Goal: Task Accomplishment & Management: Manage account settings

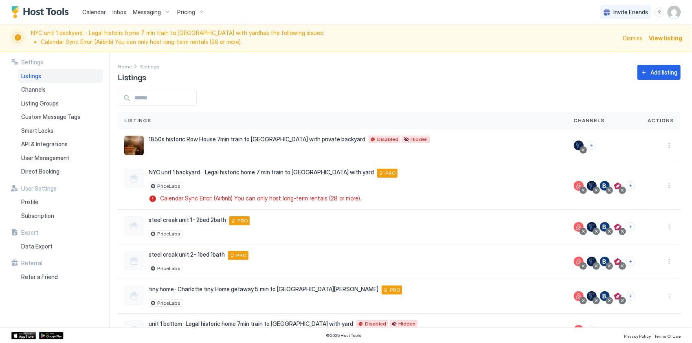
click at [95, 15] on span "Calendar" at bounding box center [94, 12] width 24 height 7
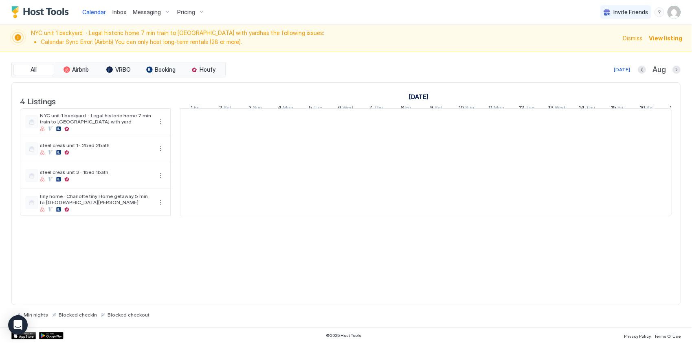
scroll to position [0, 453]
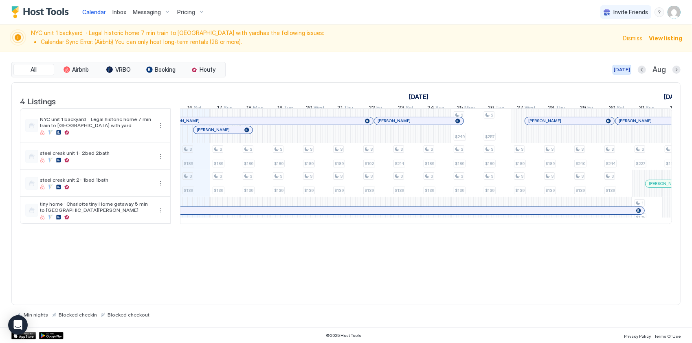
click at [619, 73] on button "[DATE]" at bounding box center [622, 70] width 19 height 10
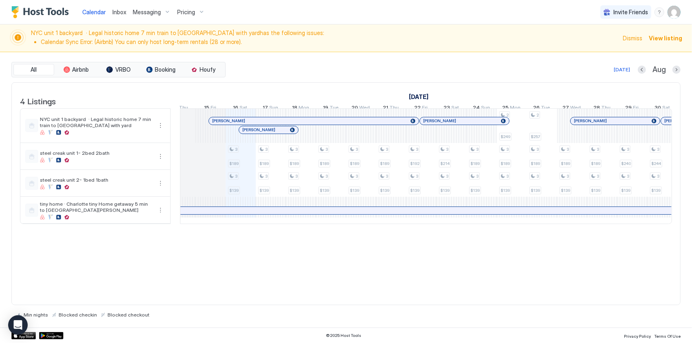
scroll to position [0, 0]
click at [281, 134] on div "[PERSON_NAME]" at bounding box center [269, 129] width 59 height 7
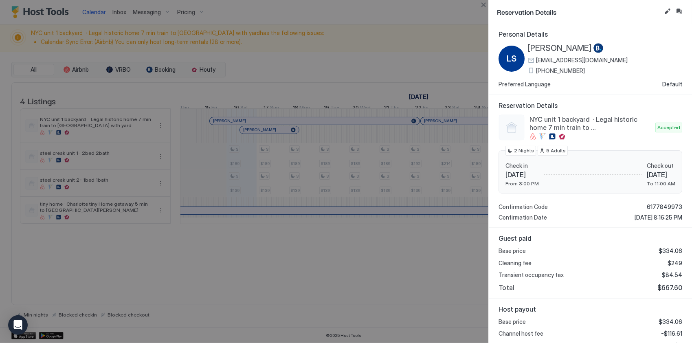
click at [356, 160] on div at bounding box center [346, 171] width 692 height 343
click at [383, 51] on div at bounding box center [346, 171] width 692 height 343
click at [349, 125] on div at bounding box center [346, 171] width 692 height 343
click at [486, 4] on button "Close" at bounding box center [484, 5] width 10 height 10
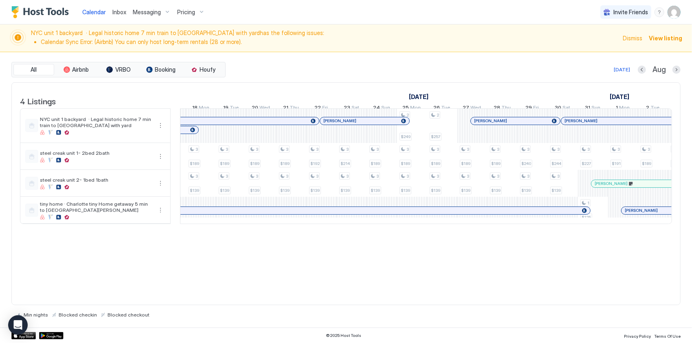
scroll to position [0, 511]
click at [385, 124] on div at bounding box center [386, 121] width 7 height 7
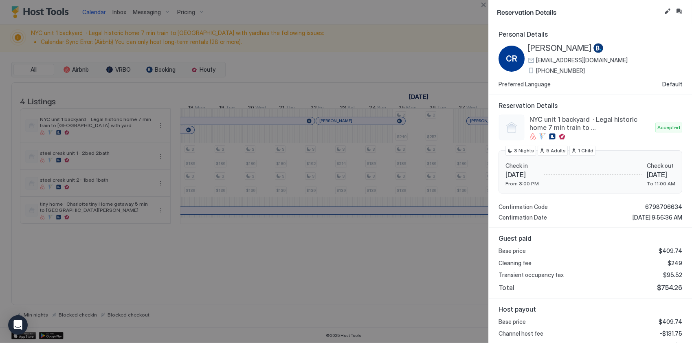
click at [405, 75] on div at bounding box center [346, 171] width 692 height 343
click at [487, 3] on button "Close" at bounding box center [484, 5] width 10 height 10
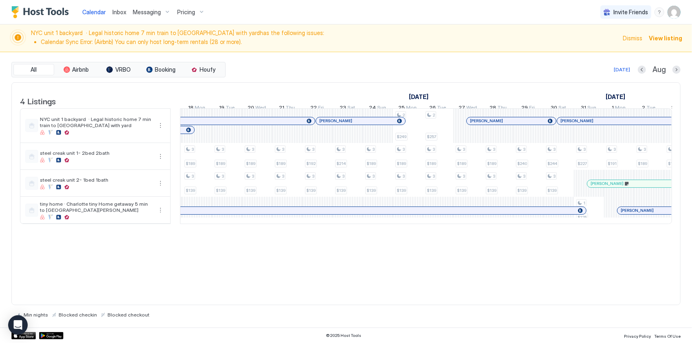
click at [485, 124] on div at bounding box center [485, 121] width 7 height 7
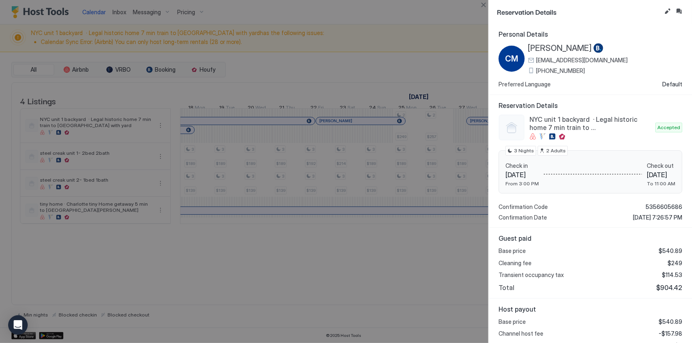
click at [398, 126] on div at bounding box center [346, 171] width 692 height 343
click at [388, 126] on div at bounding box center [346, 171] width 692 height 343
click at [480, 7] on button "Close" at bounding box center [484, 5] width 10 height 10
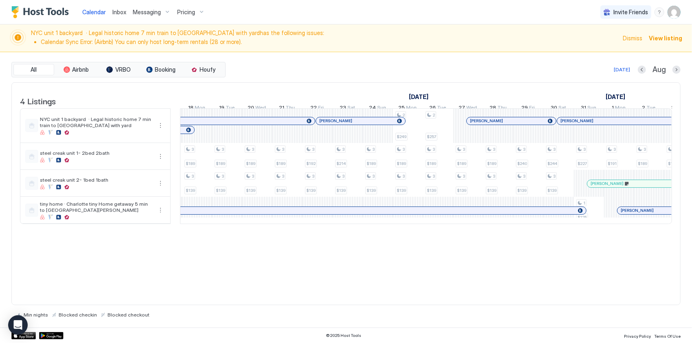
click at [371, 124] on div at bounding box center [371, 121] width 7 height 7
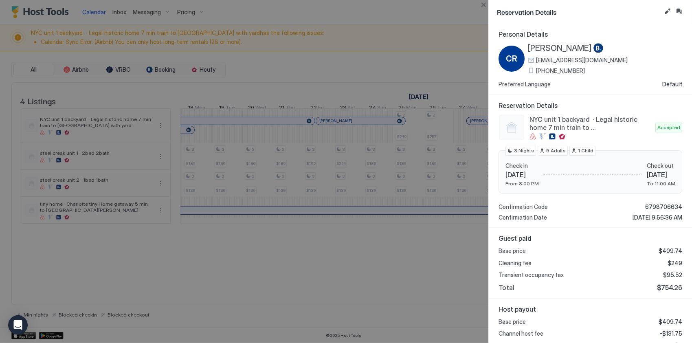
click at [409, 80] on div at bounding box center [346, 171] width 692 height 343
click at [446, 61] on div at bounding box center [346, 171] width 692 height 343
click at [483, 5] on button "Close" at bounding box center [484, 5] width 10 height 10
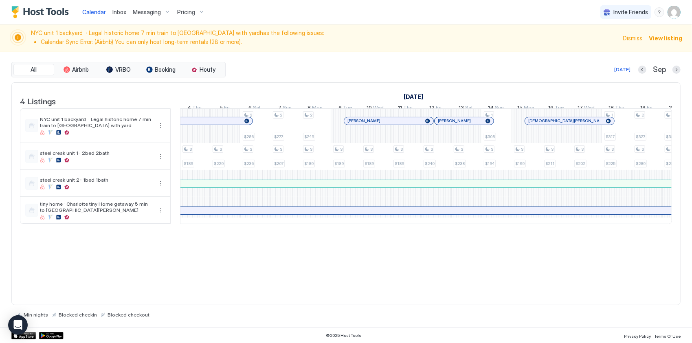
scroll to position [0, 1114]
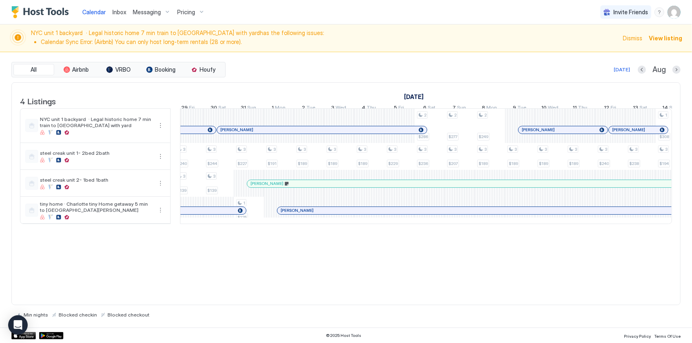
click at [669, 40] on span "View listing" at bounding box center [665, 38] width 33 height 9
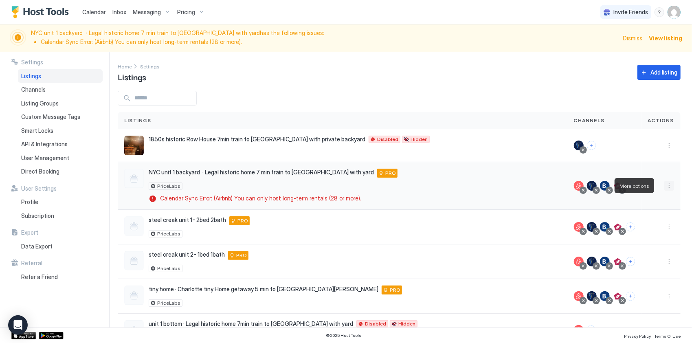
click at [666, 183] on button "More options" at bounding box center [670, 186] width 10 height 10
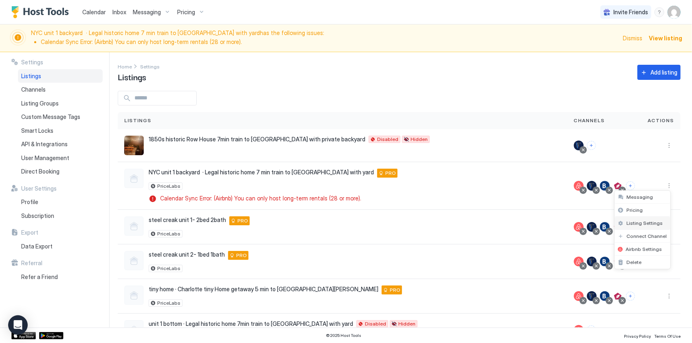
click at [643, 223] on span "Listing Settings" at bounding box center [645, 223] width 36 height 6
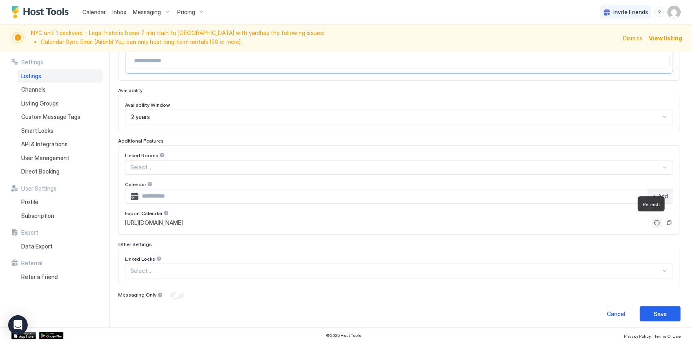
click at [652, 221] on button "Refresh" at bounding box center [657, 223] width 10 height 10
click at [607, 310] on div "Cancel" at bounding box center [616, 314] width 18 height 9
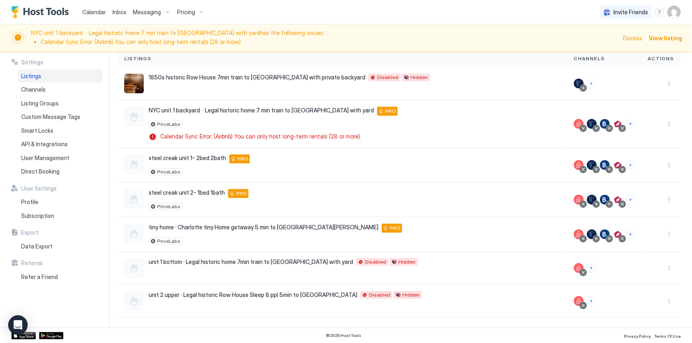
scroll to position [59, 0]
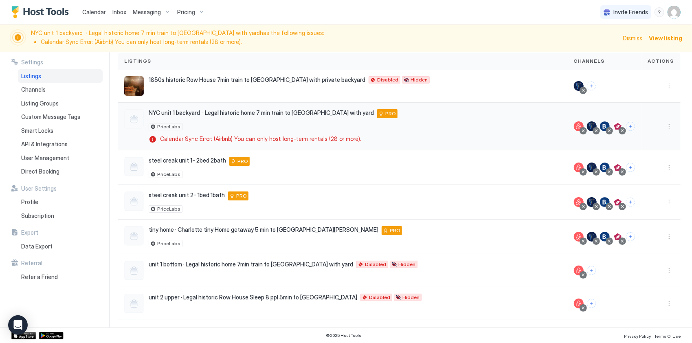
click at [656, 125] on div at bounding box center [661, 126] width 26 height 10
click at [665, 125] on button "More options" at bounding box center [670, 126] width 10 height 10
click at [638, 174] on span "Connect Channel" at bounding box center [647, 176] width 40 height 6
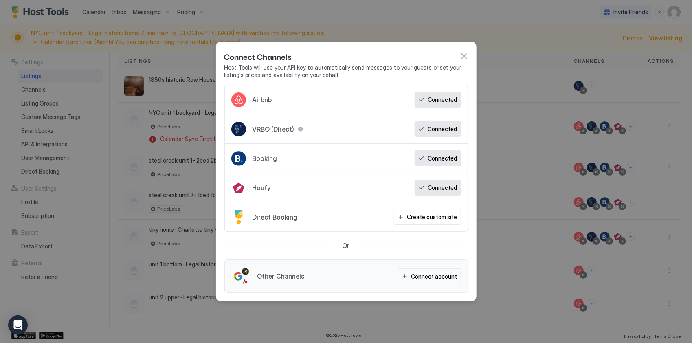
click at [464, 56] on button "button" at bounding box center [464, 56] width 8 height 8
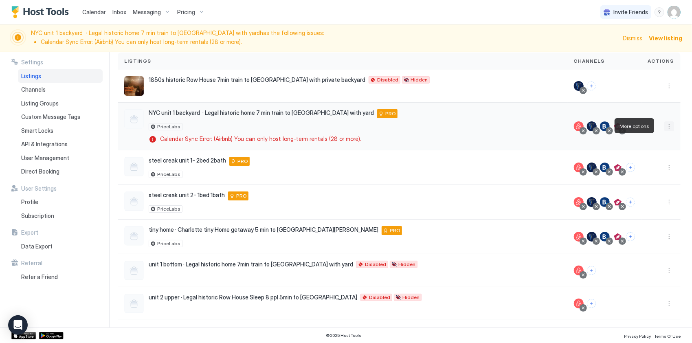
click at [665, 125] on button "More options" at bounding box center [670, 126] width 10 height 10
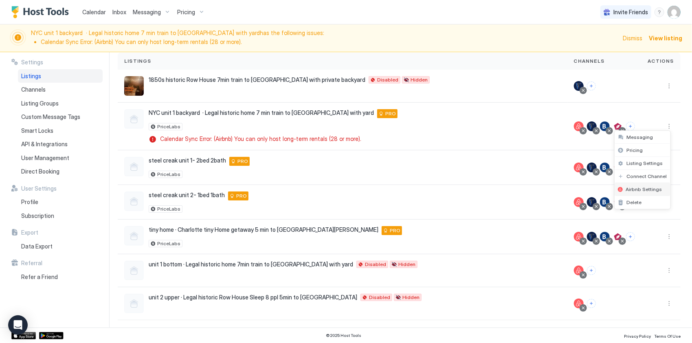
click at [632, 192] on div "Airbnb Settings" at bounding box center [643, 189] width 56 height 13
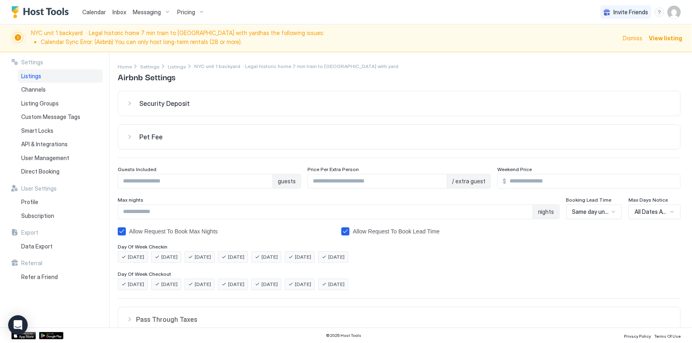
click at [141, 116] on button "Pet Fee" at bounding box center [399, 103] width 562 height 24
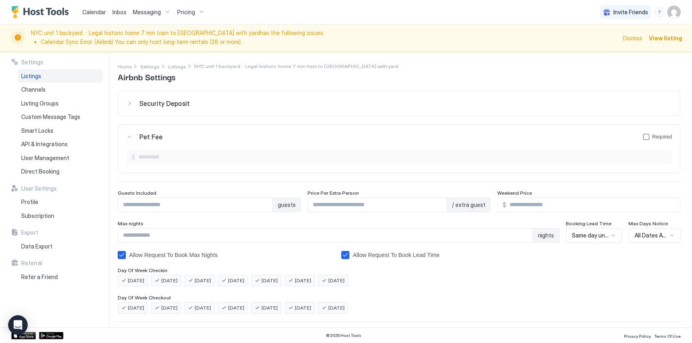
click at [162, 97] on button "Security Deposit" at bounding box center [399, 103] width 562 height 24
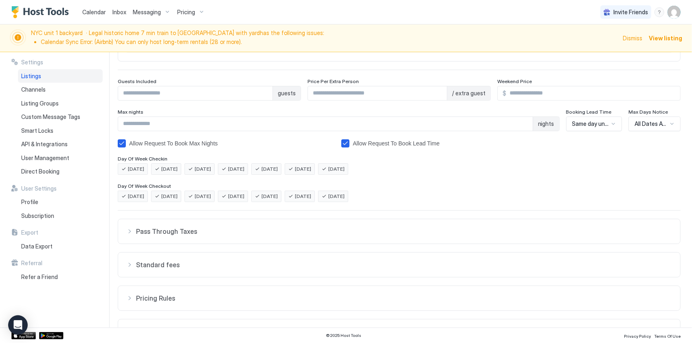
scroll to position [183, 0]
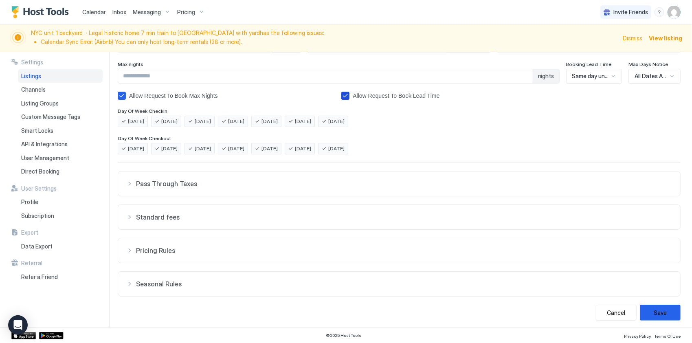
click at [344, 95] on icon "bookingLeadTimeAllowRequestToBook" at bounding box center [345, 95] width 7 height 7
click at [125, 94] on div "allowRTBAboveMaxNights" at bounding box center [122, 96] width 8 height 8
click at [157, 188] on span "Standard fees" at bounding box center [404, 184] width 536 height 8
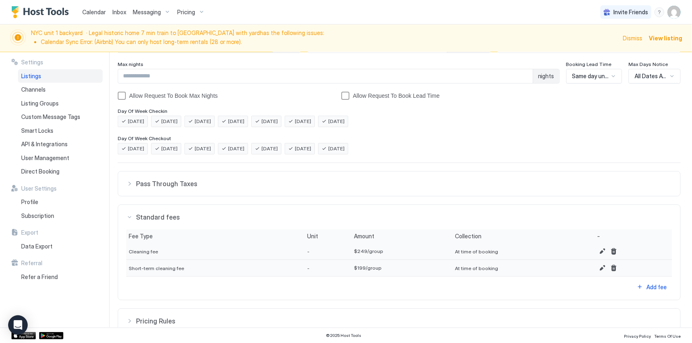
click at [169, 176] on button "Pass Through Taxes" at bounding box center [399, 184] width 562 height 24
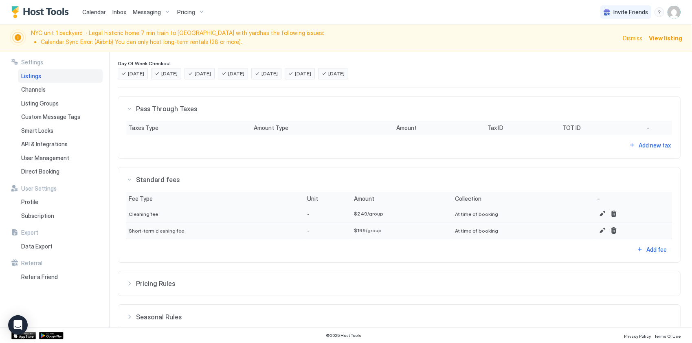
scroll to position [291, 0]
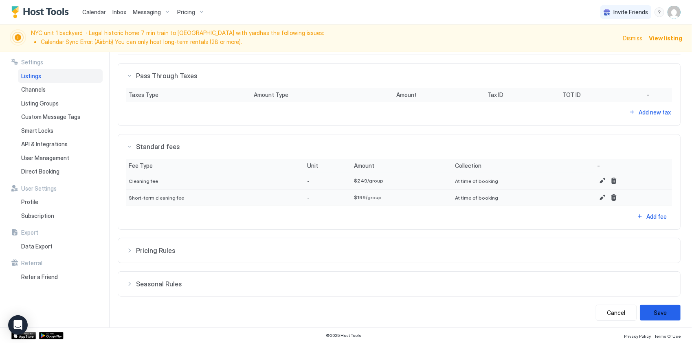
click at [170, 80] on span "Pricing Rules" at bounding box center [404, 76] width 536 height 8
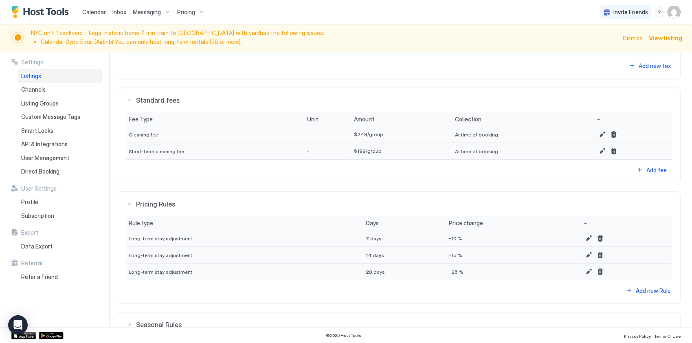
scroll to position [378, 0]
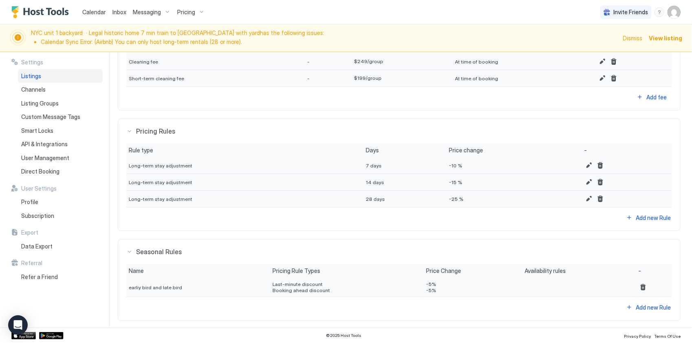
scroll to position [435, 0]
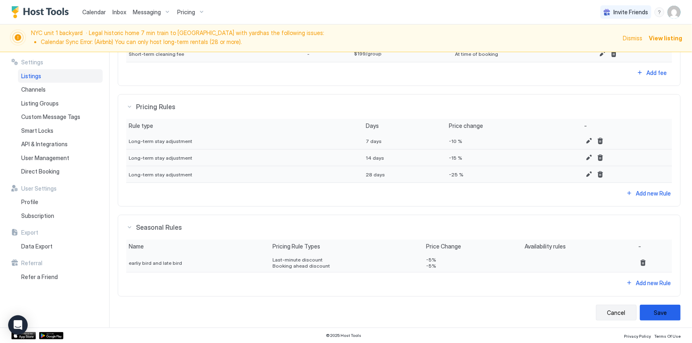
click at [623, 310] on button "Cancel" at bounding box center [616, 313] width 41 height 16
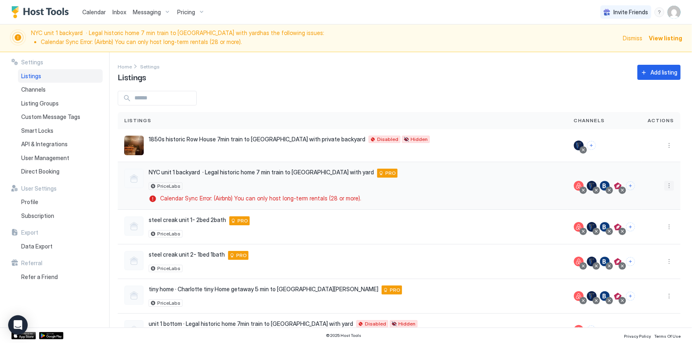
click at [666, 181] on button "More options" at bounding box center [670, 186] width 10 height 10
click at [638, 195] on span "Messaging" at bounding box center [640, 197] width 26 height 6
click at [668, 186] on div at bounding box center [661, 186] width 39 height 48
click at [667, 186] on button "More options" at bounding box center [670, 186] width 10 height 10
click at [653, 209] on div "Pricing" at bounding box center [643, 210] width 56 height 13
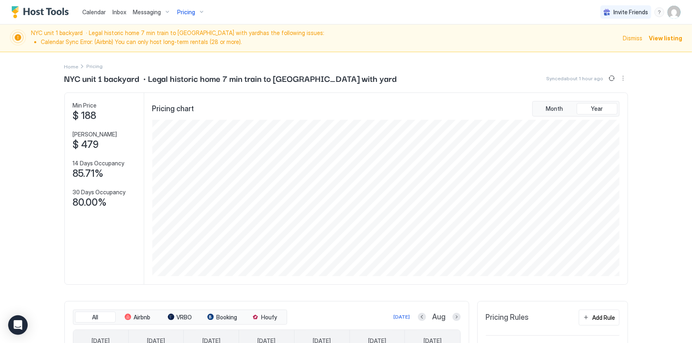
scroll to position [204, 0]
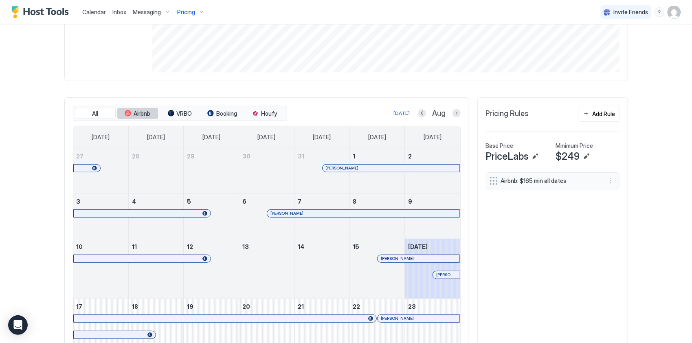
click at [134, 117] on span "Airbnb" at bounding box center [142, 113] width 17 height 7
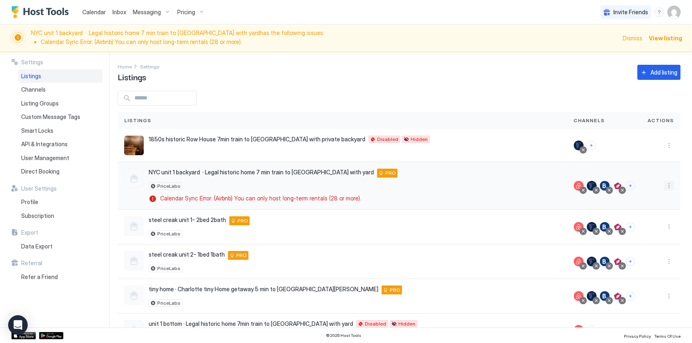
click at [665, 183] on button "More options" at bounding box center [670, 186] width 10 height 10
click at [652, 234] on span "Connect Channel" at bounding box center [647, 236] width 40 height 6
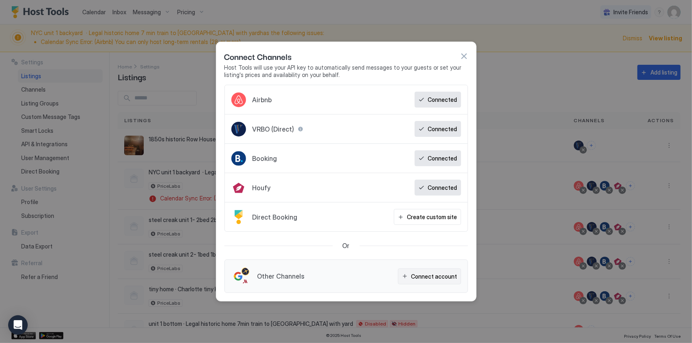
click at [434, 274] on div "Connect account" at bounding box center [435, 276] width 46 height 9
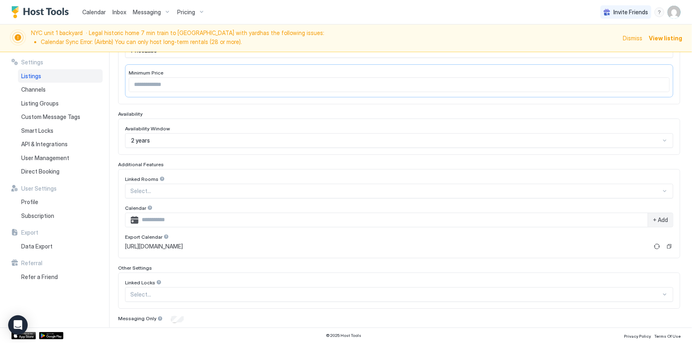
scroll to position [187, 0]
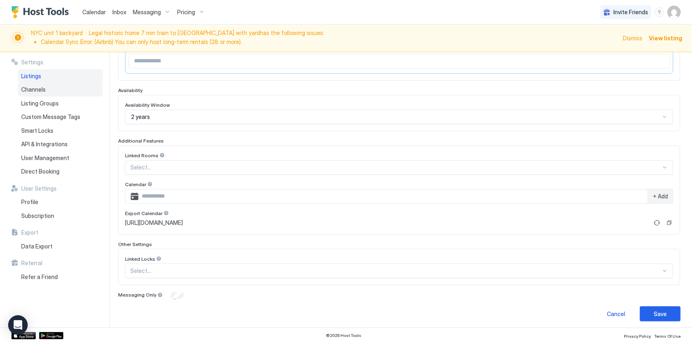
click at [50, 87] on div "Channels" at bounding box center [60, 90] width 85 height 14
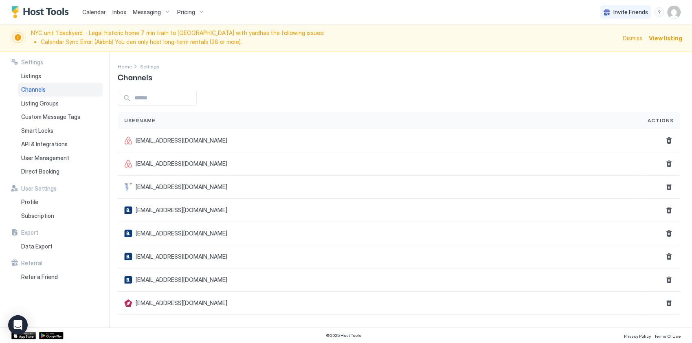
click at [181, 101] on input "Input Field" at bounding box center [163, 98] width 65 height 14
click at [60, 105] on div "Listing Groups" at bounding box center [60, 104] width 85 height 14
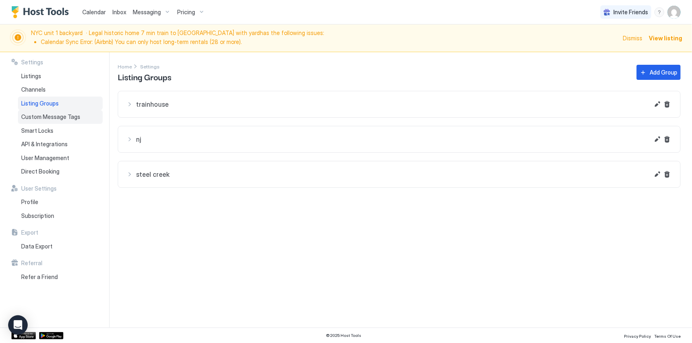
click at [59, 113] on span "Custom Message Tags" at bounding box center [50, 116] width 59 height 7
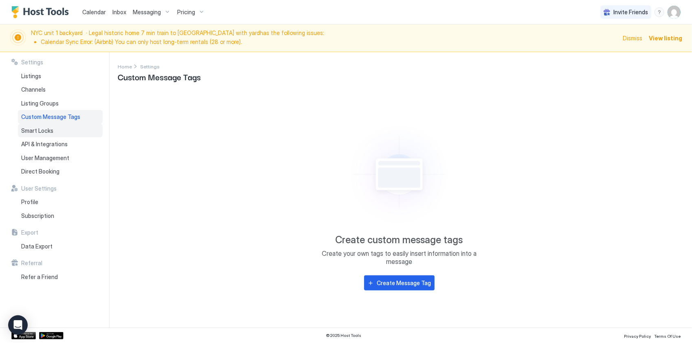
click at [48, 131] on span "Smart Locks" at bounding box center [37, 130] width 32 height 7
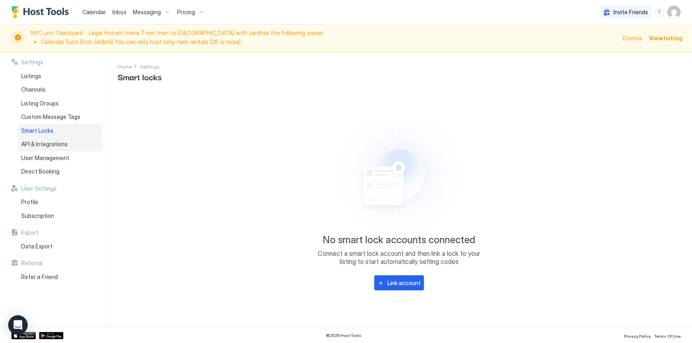
click at [49, 141] on span "API & Integrations" at bounding box center [44, 144] width 46 height 7
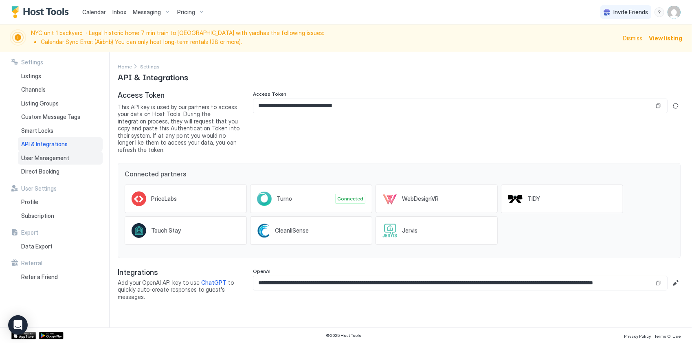
click at [49, 152] on div "User Management" at bounding box center [60, 158] width 85 height 14
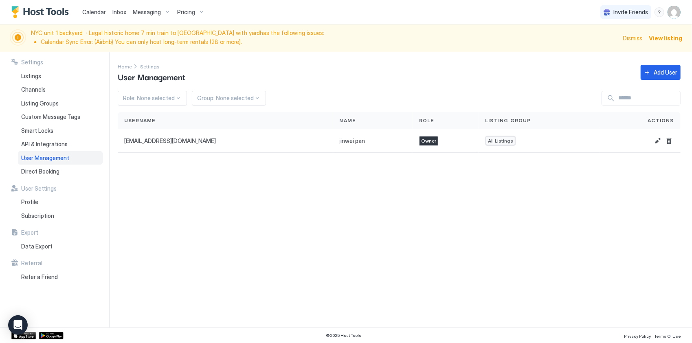
click at [51, 161] on div "User Management" at bounding box center [60, 158] width 85 height 14
click at [48, 167] on div "Direct Booking" at bounding box center [60, 172] width 85 height 14
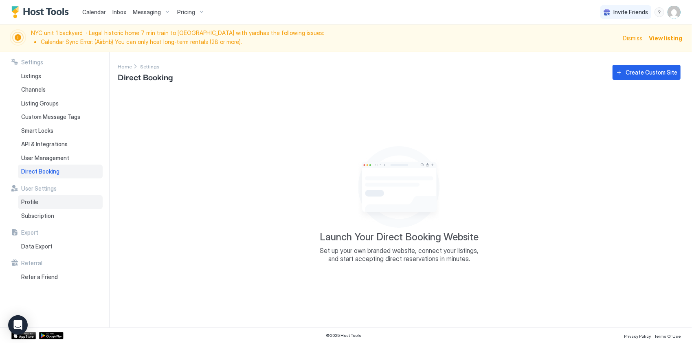
click at [43, 208] on div "Profile" at bounding box center [60, 202] width 85 height 14
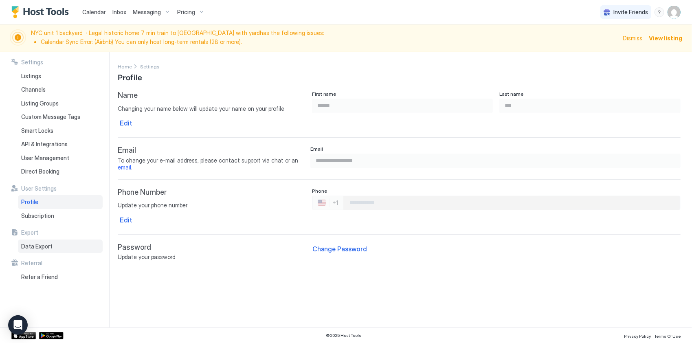
click at [58, 246] on div "Data Export" at bounding box center [60, 247] width 85 height 14
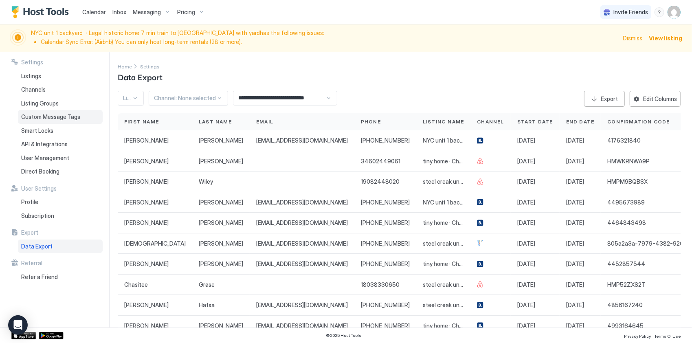
click at [59, 112] on div "Custom Message Tags" at bounding box center [60, 117] width 85 height 14
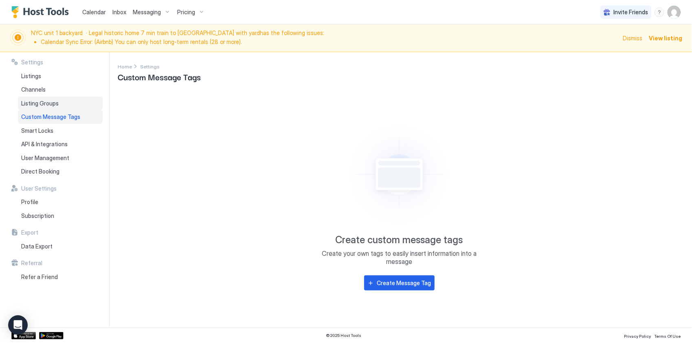
click at [48, 103] on span "Listing Groups" at bounding box center [39, 103] width 37 height 7
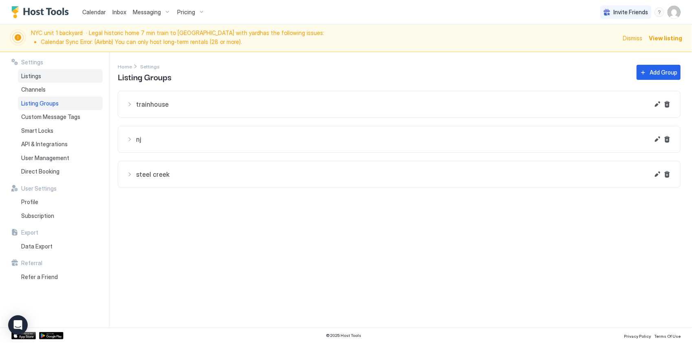
click at [44, 82] on div "Listings" at bounding box center [60, 76] width 85 height 14
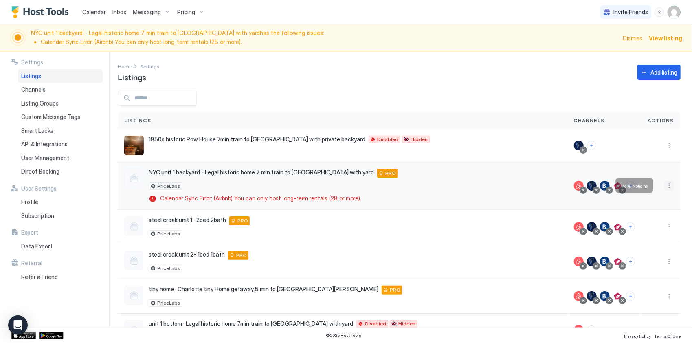
click at [665, 183] on button "More options" at bounding box center [670, 186] width 10 height 10
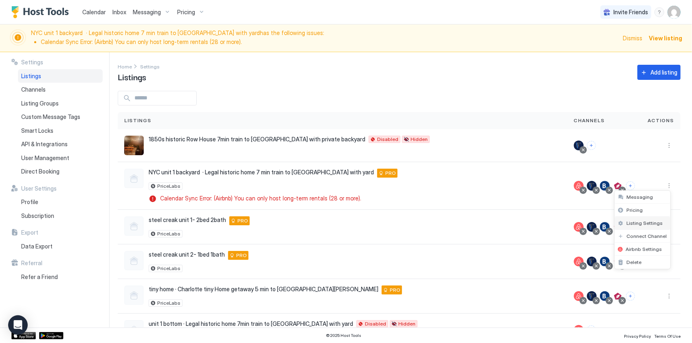
click at [647, 221] on span "Listing Settings" at bounding box center [645, 223] width 36 height 6
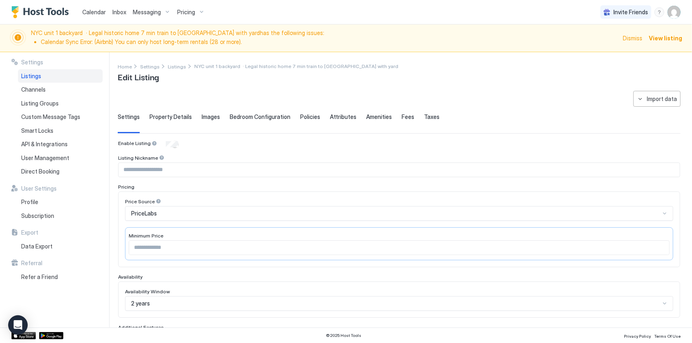
click at [178, 114] on span "Property Details" at bounding box center [171, 116] width 42 height 7
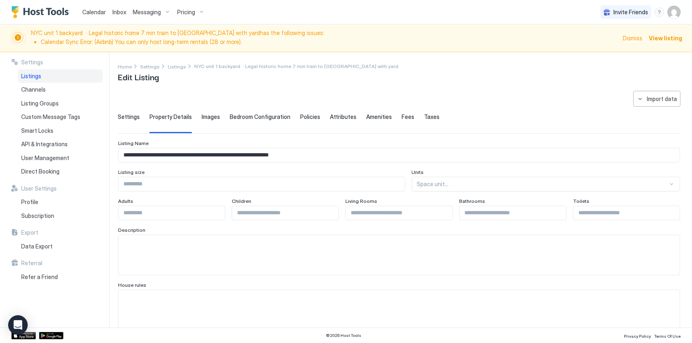
click at [203, 118] on span "Images" at bounding box center [211, 116] width 18 height 7
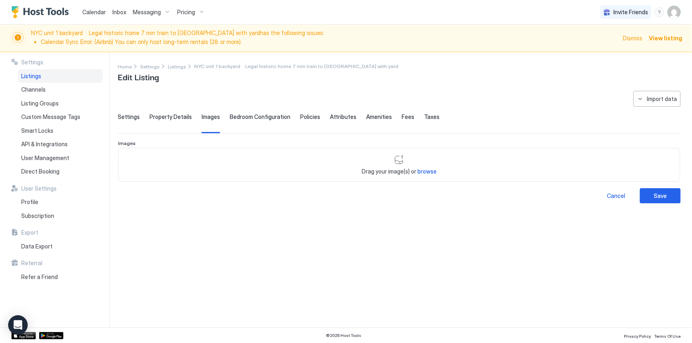
click at [260, 121] on div "Bedroom Configuration" at bounding box center [260, 123] width 61 height 20
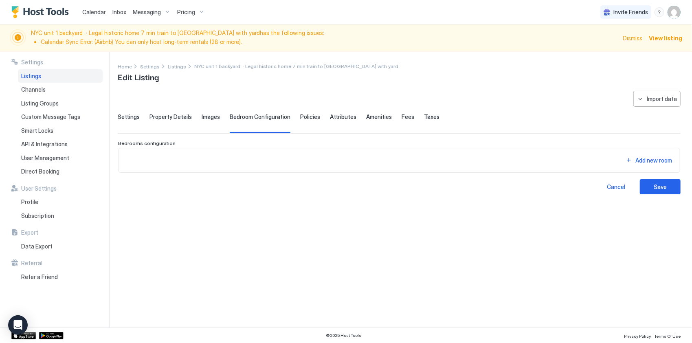
click at [308, 120] on div "Policies" at bounding box center [310, 123] width 20 height 20
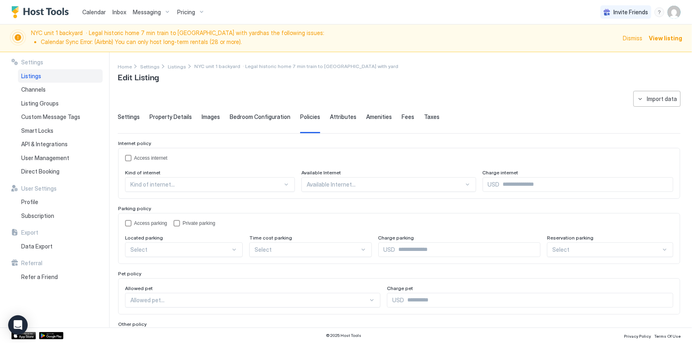
click at [338, 120] on div "Attributes" at bounding box center [343, 123] width 26 height 20
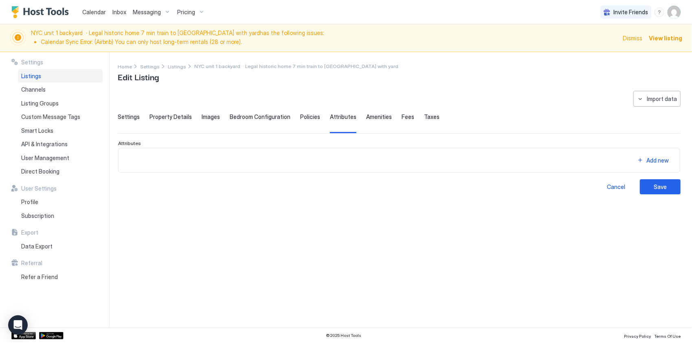
click at [370, 120] on span "Amenities" at bounding box center [379, 116] width 26 height 7
click at [311, 120] on span "Policies" at bounding box center [310, 116] width 20 height 7
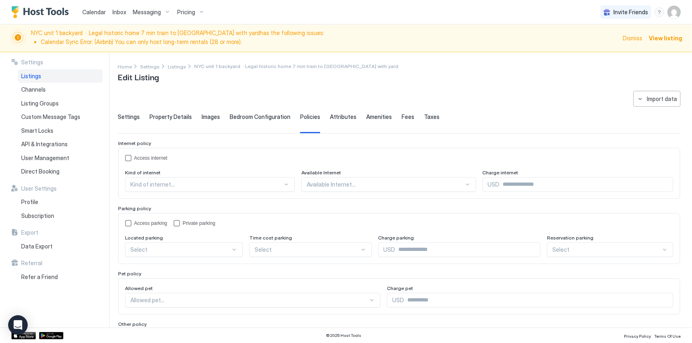
click at [122, 121] on div "Settings" at bounding box center [129, 123] width 22 height 20
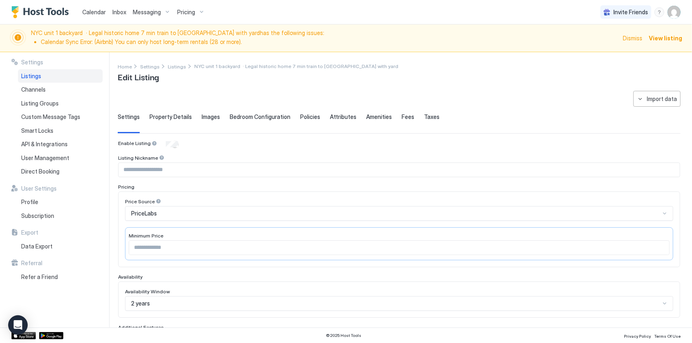
click at [169, 121] on div "Property Details" at bounding box center [171, 123] width 42 height 20
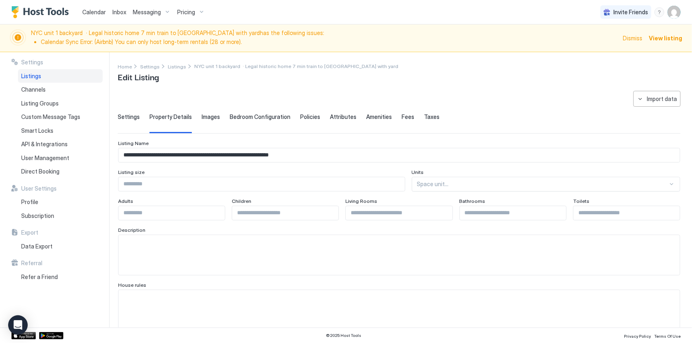
click at [202, 120] on div "Images" at bounding box center [211, 123] width 18 height 20
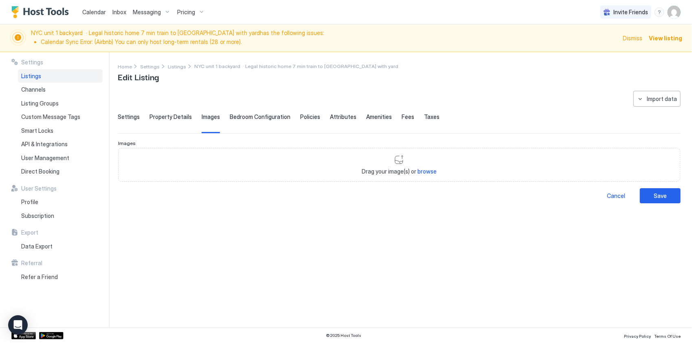
drag, startPoint x: 235, startPoint y: 117, endPoint x: 288, endPoint y: 113, distance: 52.3
click at [236, 117] on span "Bedroom Configuration" at bounding box center [260, 116] width 61 height 7
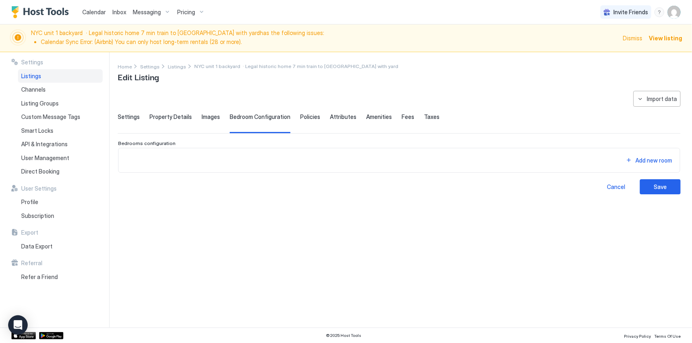
click at [304, 113] on span "Policies" at bounding box center [310, 116] width 20 height 7
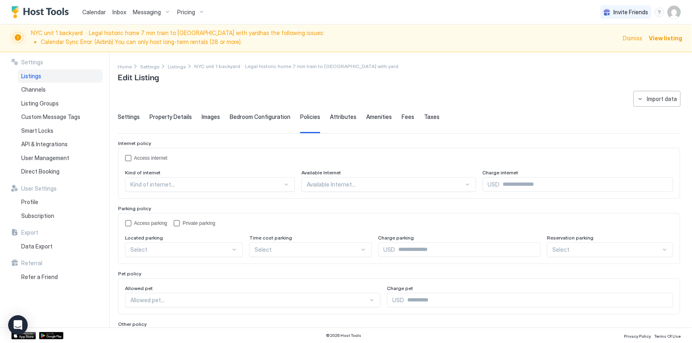
click at [332, 114] on span "Attributes" at bounding box center [343, 116] width 26 height 7
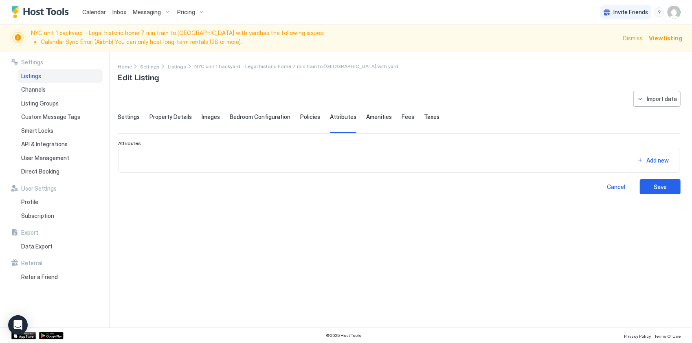
click at [368, 119] on span "Amenities" at bounding box center [379, 116] width 26 height 7
drag, startPoint x: 397, startPoint y: 118, endPoint x: 430, endPoint y: 118, distance: 32.6
click at [402, 118] on span "Fees" at bounding box center [408, 116] width 13 height 7
click at [430, 118] on span "Taxes" at bounding box center [431, 116] width 15 height 7
click at [27, 89] on span "Channels" at bounding box center [33, 89] width 24 height 7
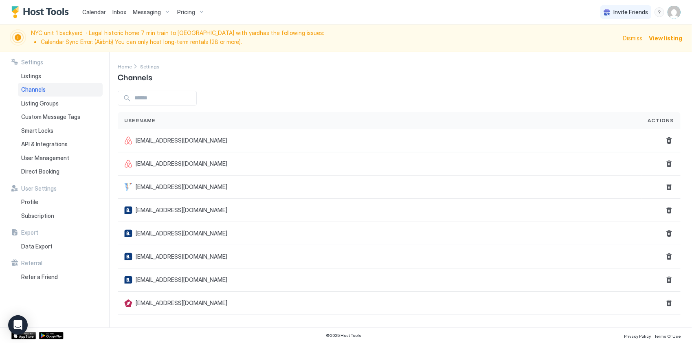
click at [73, 38] on li "Calendar Sync Error: (Airbnb) You can only host long-term rentals (28 or more)." at bounding box center [329, 41] width 577 height 7
click at [675, 41] on span "View listing" at bounding box center [665, 38] width 33 height 9
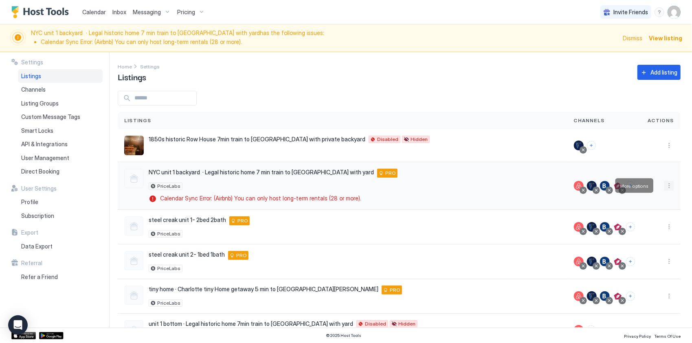
click at [665, 181] on button "More options" at bounding box center [670, 186] width 10 height 10
click at [652, 247] on span "Airbnb Settings" at bounding box center [644, 249] width 36 height 6
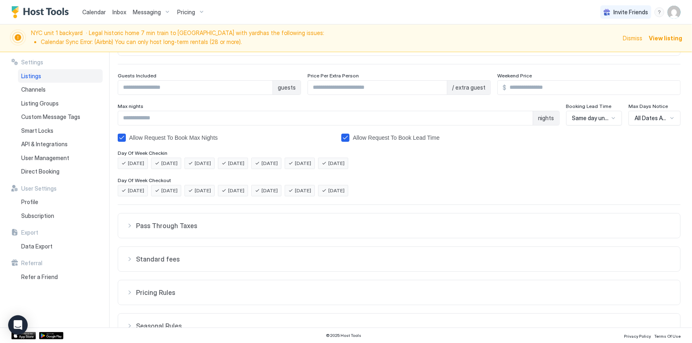
scroll to position [13, 0]
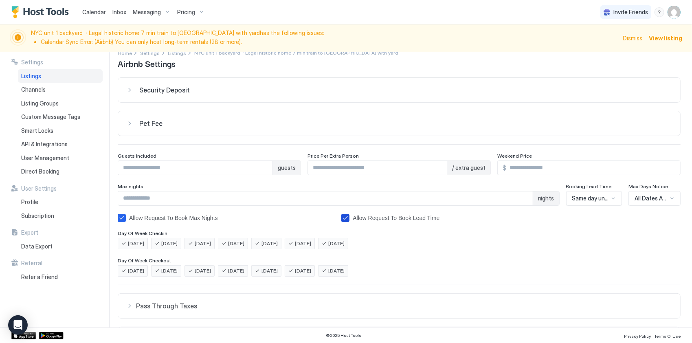
click at [346, 216] on icon "bookingLeadTimeAllowRequestToBook" at bounding box center [345, 217] width 4 height 3
click at [158, 216] on div "Allow Request To Book Max Nights" at bounding box center [173, 218] width 89 height 7
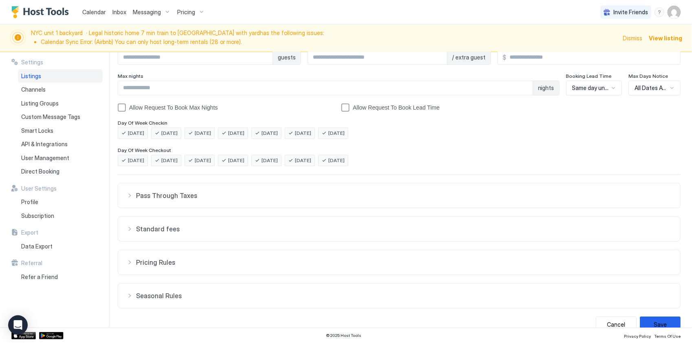
scroll to position [136, 0]
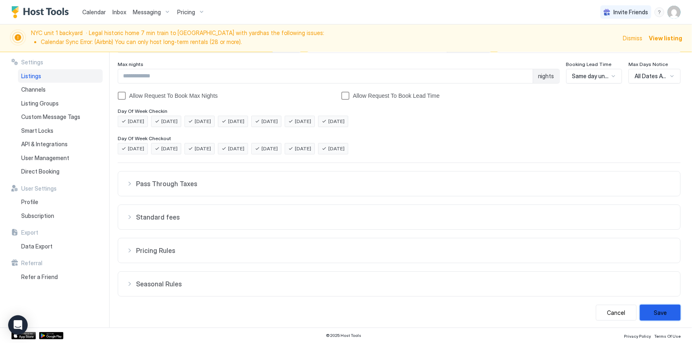
click at [659, 308] on button "Save" at bounding box center [660, 313] width 41 height 16
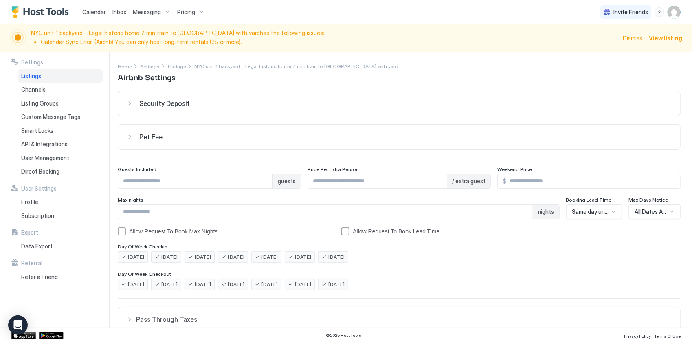
scroll to position [0, 0]
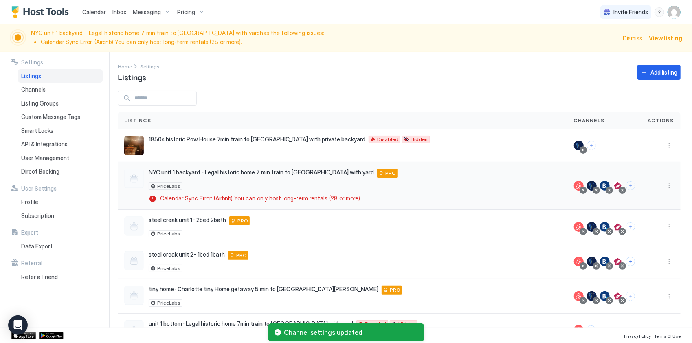
click at [668, 185] on div at bounding box center [661, 186] width 39 height 48
click at [665, 185] on button "More options" at bounding box center [670, 186] width 10 height 10
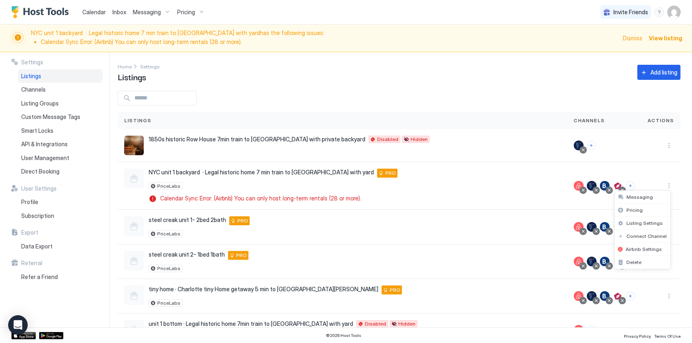
click at [86, 12] on div at bounding box center [346, 171] width 692 height 343
drag, startPoint x: 103, startPoint y: 11, endPoint x: 218, endPoint y: 17, distance: 115.9
click at [103, 11] on span "Calendar" at bounding box center [94, 12] width 24 height 7
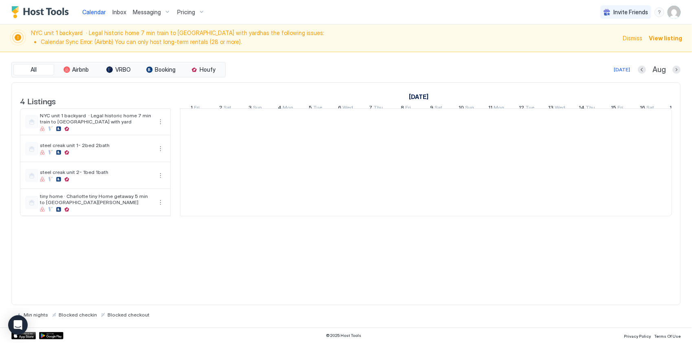
scroll to position [0, 453]
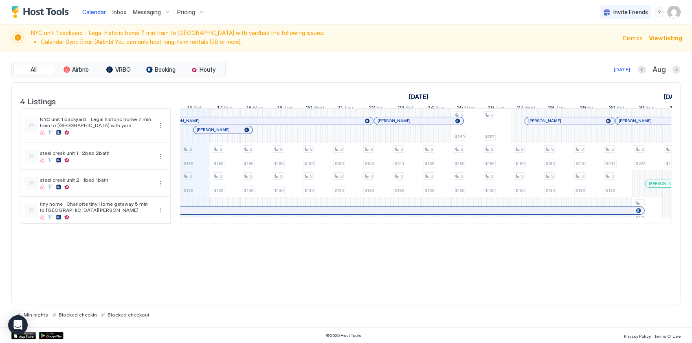
click at [427, 233] on div "4 Listings August 2025 September 2025 1 Fri 2 Sat 3 Sun 4 Mon 5 Tue 6 Wed 7 Thu…" at bounding box center [346, 158] width 669 height 150
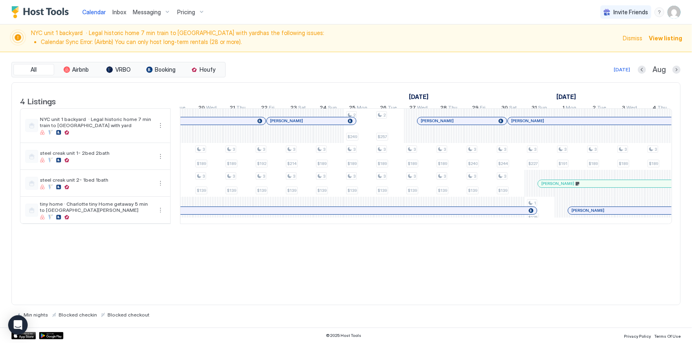
scroll to position [0, 574]
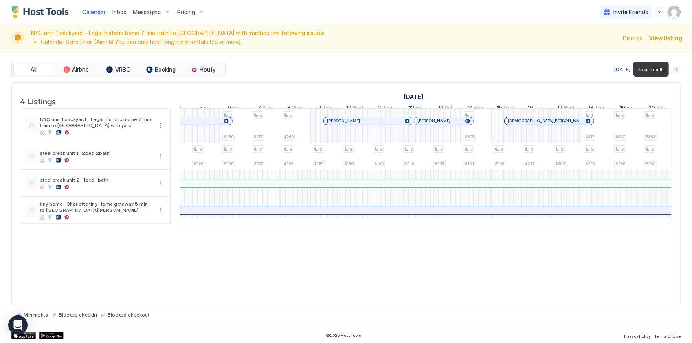
click at [675, 70] on button "Next month" at bounding box center [677, 70] width 8 height 8
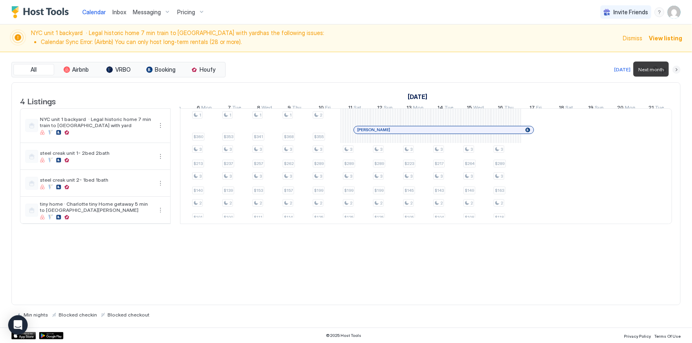
scroll to position [0, 453]
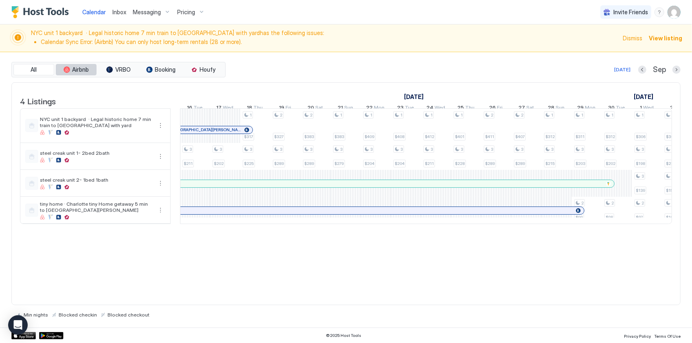
click at [77, 72] on span "Airbnb" at bounding box center [81, 69] width 17 height 7
click at [44, 68] on button "All" at bounding box center [33, 69] width 41 height 11
click at [659, 35] on span "View listing" at bounding box center [665, 38] width 33 height 9
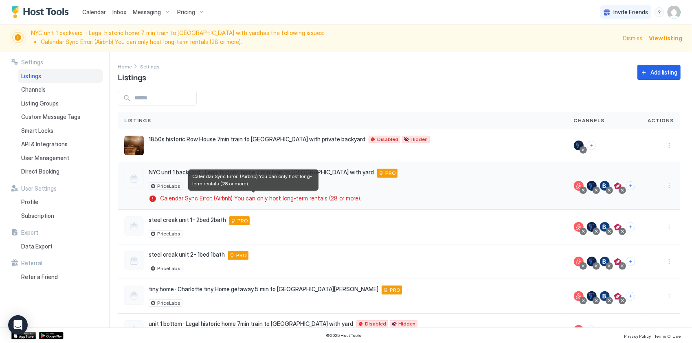
click at [345, 197] on span "Calendar Sync Error: (Airbnb) You can only host long-term rentals (28 or more)." at bounding box center [260, 198] width 201 height 7
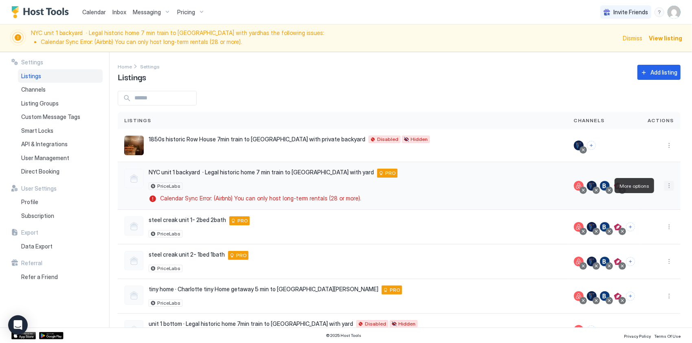
click at [665, 184] on button "More options" at bounding box center [670, 186] width 10 height 10
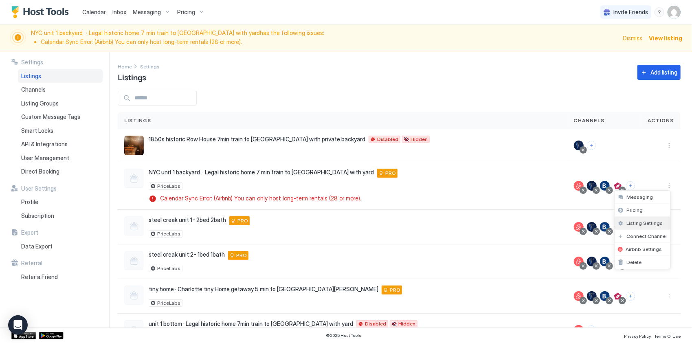
click at [647, 220] on span "Listing Settings" at bounding box center [645, 223] width 36 height 6
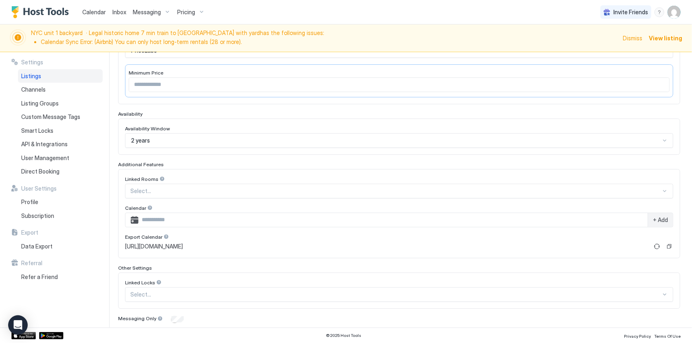
scroll to position [187, 0]
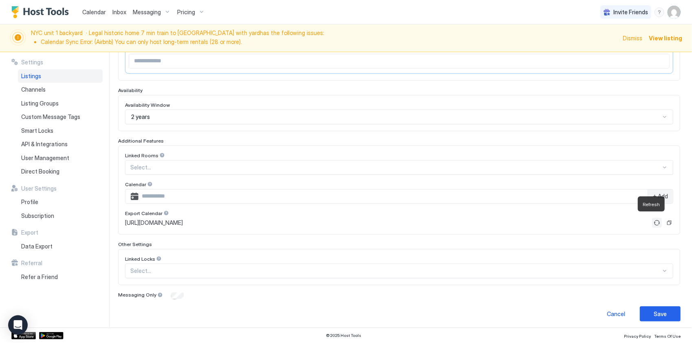
click at [653, 224] on button "Refresh" at bounding box center [657, 223] width 10 height 10
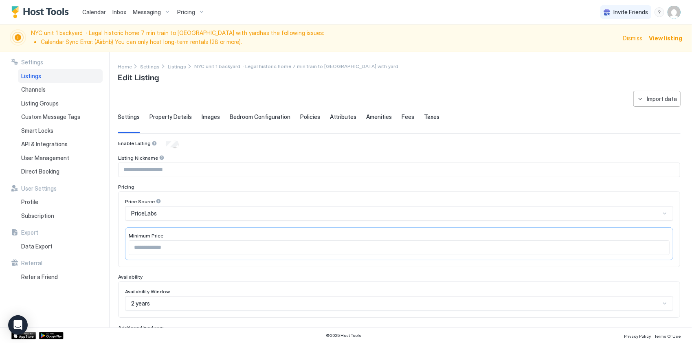
click at [657, 11] on div "menu" at bounding box center [660, 12] width 10 height 10
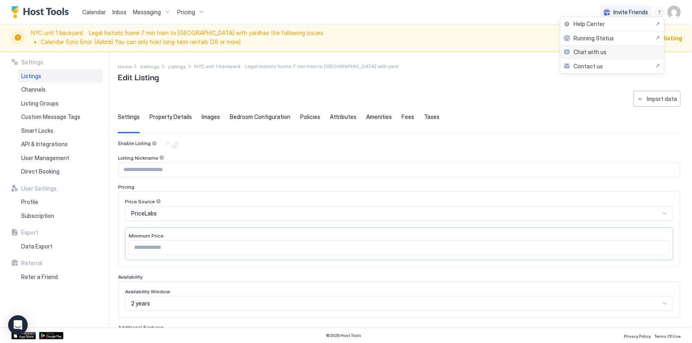
click at [606, 51] on div "Chat with us" at bounding box center [612, 52] width 103 height 14
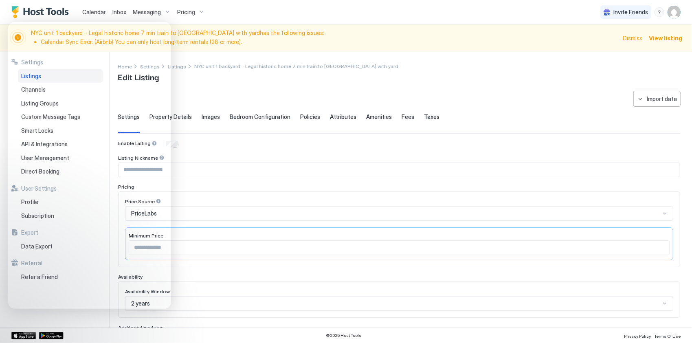
click at [419, 27] on div "NYC unit 1 backyard · Legal historic home 7 min train to NYC with yard has the …" at bounding box center [346, 38] width 692 height 28
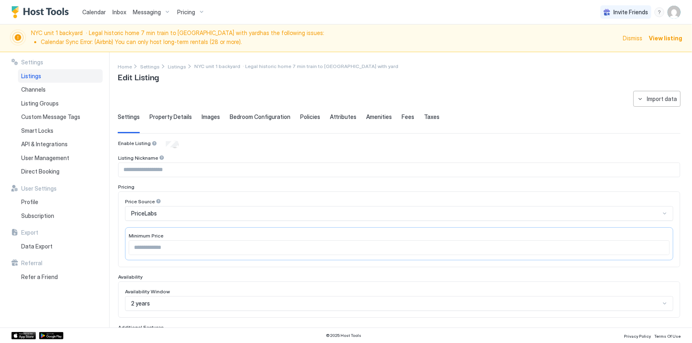
click at [93, 12] on span "Calendar" at bounding box center [94, 12] width 24 height 7
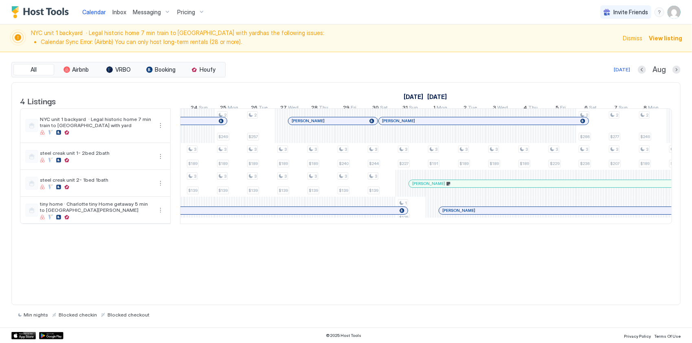
click at [669, 37] on span "View listing" at bounding box center [665, 38] width 33 height 9
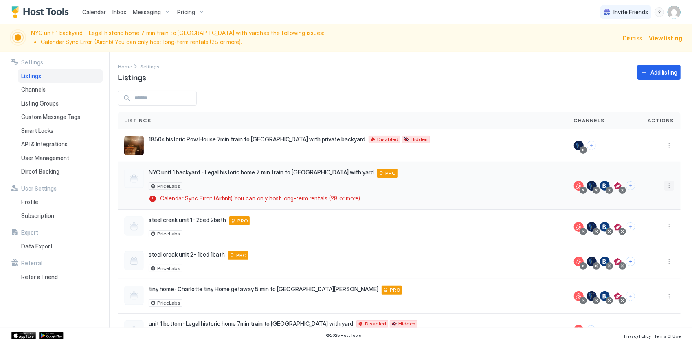
click at [665, 183] on button "More options" at bounding box center [670, 186] width 10 height 10
click at [643, 225] on span "Listing Settings" at bounding box center [645, 223] width 36 height 6
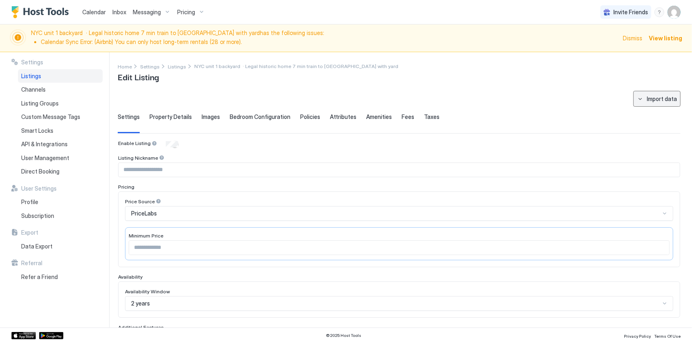
click at [662, 96] on div "Import data" at bounding box center [662, 99] width 30 height 9
click at [655, 143] on div "Booking" at bounding box center [657, 141] width 29 height 7
click at [647, 100] on div "Import data" at bounding box center [662, 99] width 30 height 9
type input "**********"
type input "***"
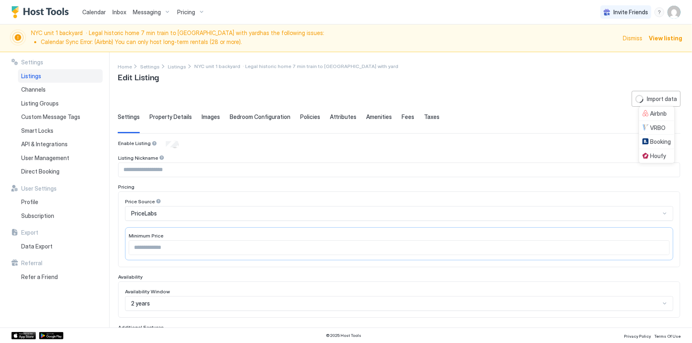
type input "*"
type input "**********"
click at [190, 11] on span "Pricing" at bounding box center [186, 12] width 18 height 7
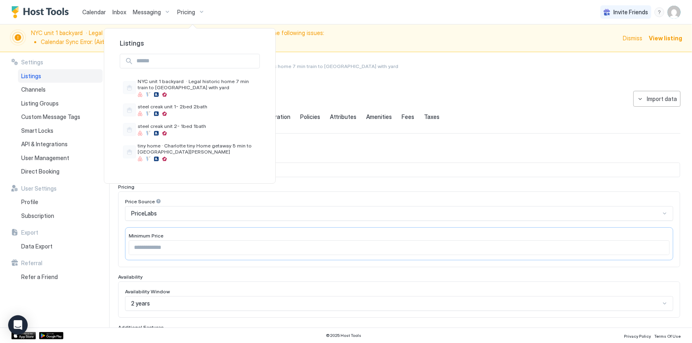
click at [84, 11] on div at bounding box center [346, 171] width 692 height 343
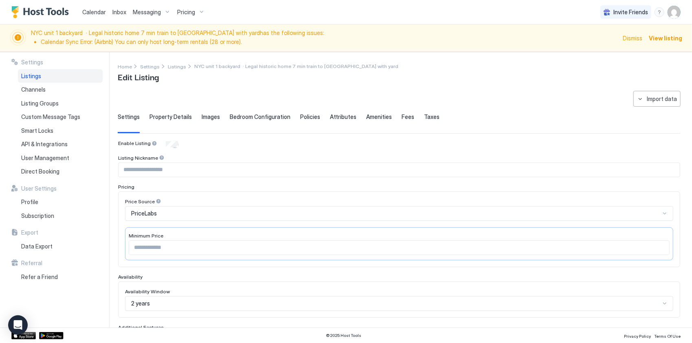
click at [90, 15] on span "Calendar" at bounding box center [94, 12] width 24 height 7
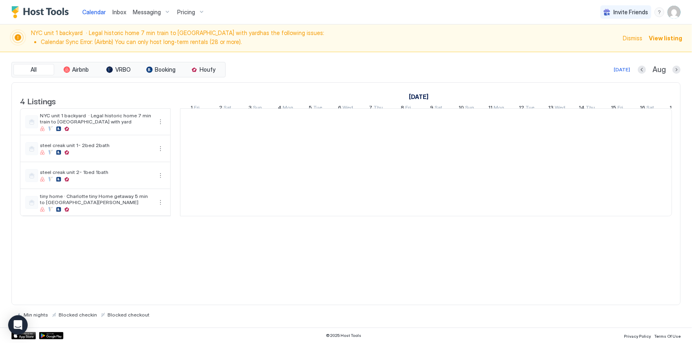
scroll to position [0, 453]
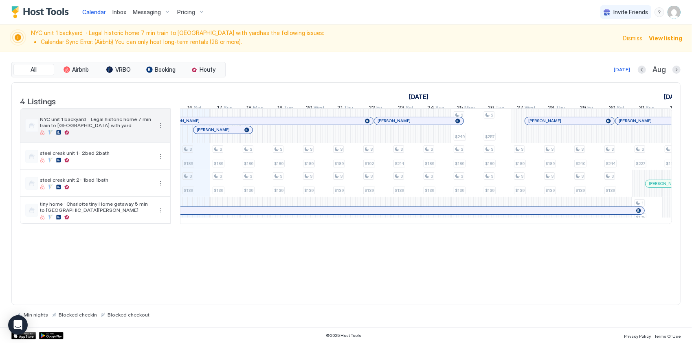
click at [158, 130] on button "More options" at bounding box center [161, 126] width 10 height 10
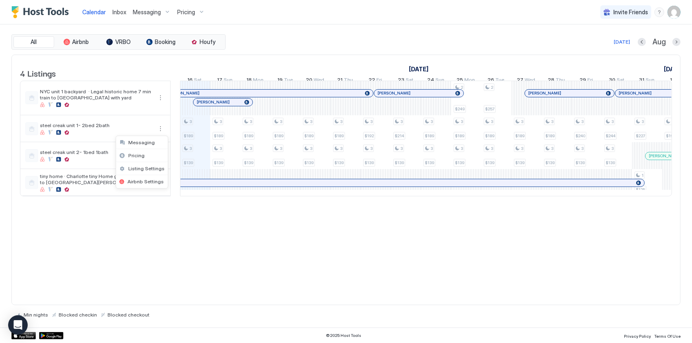
drag, startPoint x: 469, startPoint y: 187, endPoint x: 474, endPoint y: 190, distance: 6.0
click at [483, 189] on div at bounding box center [346, 171] width 692 height 343
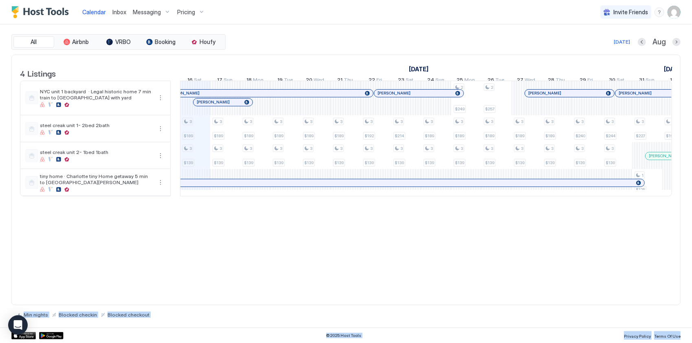
drag, startPoint x: 429, startPoint y: 204, endPoint x: 444, endPoint y: 205, distance: 14.7
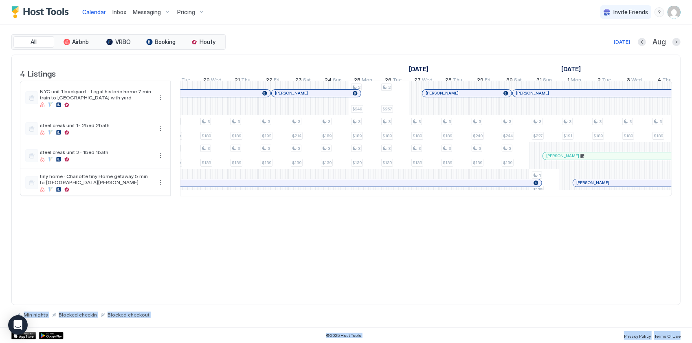
scroll to position [0, 0]
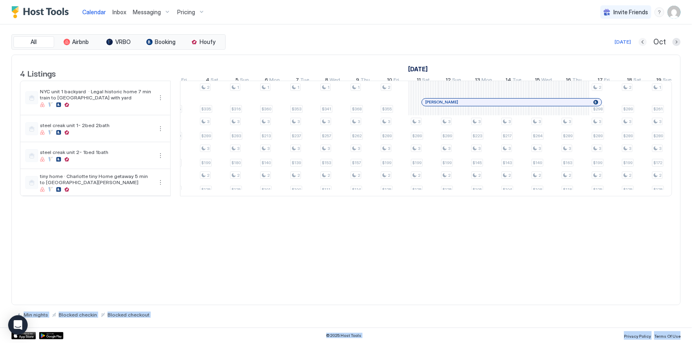
click at [645, 39] on button "Previous month" at bounding box center [643, 42] width 8 height 8
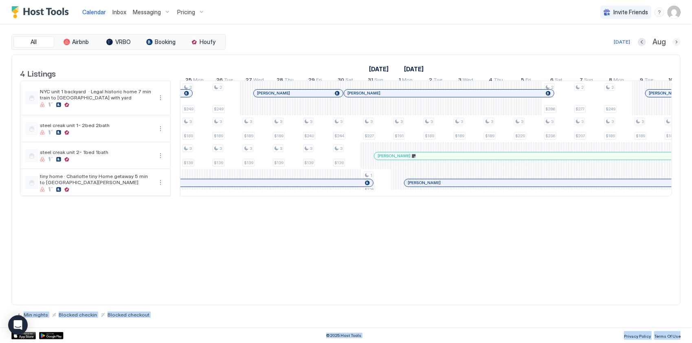
click at [678, 42] on button "Next month" at bounding box center [677, 42] width 8 height 8
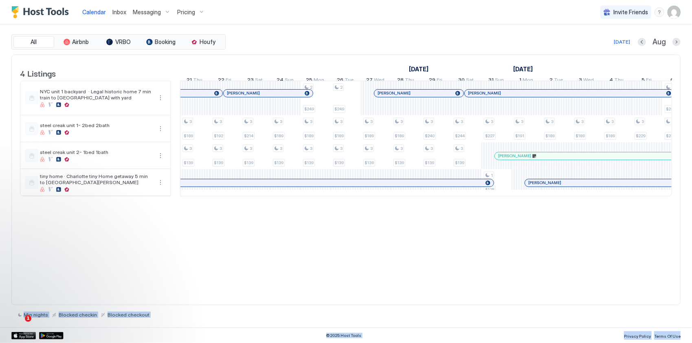
click at [674, 40] on button "Next month" at bounding box center [677, 42] width 8 height 8
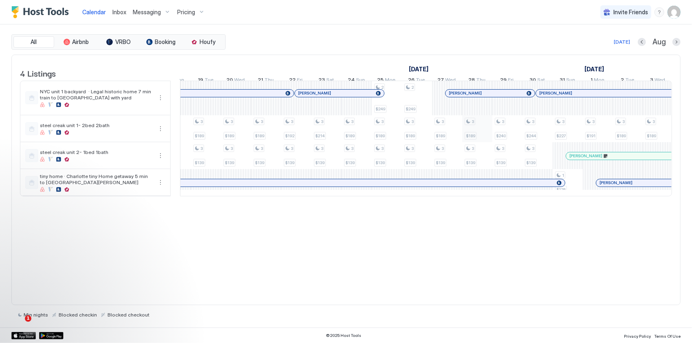
scroll to position [0, 535]
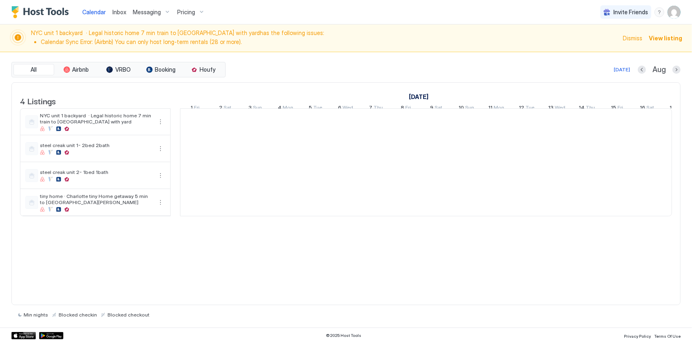
scroll to position [0, 453]
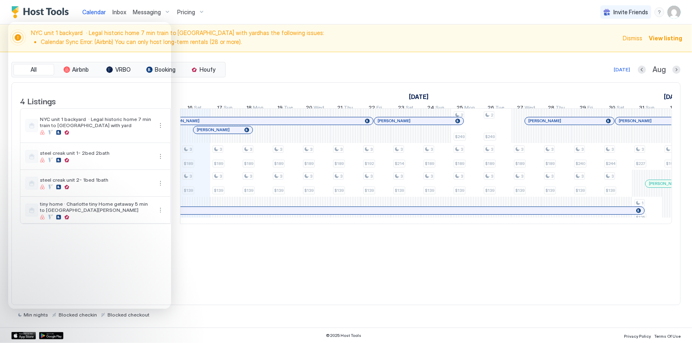
click at [352, 276] on div "4 Listings [DATE] [DATE] 1 Fri 2 Sat 3 Sun 4 Mon 5 Tue 6 Wed 7 Thu 8 Fri 9 Sat …" at bounding box center [345, 193] width 669 height 223
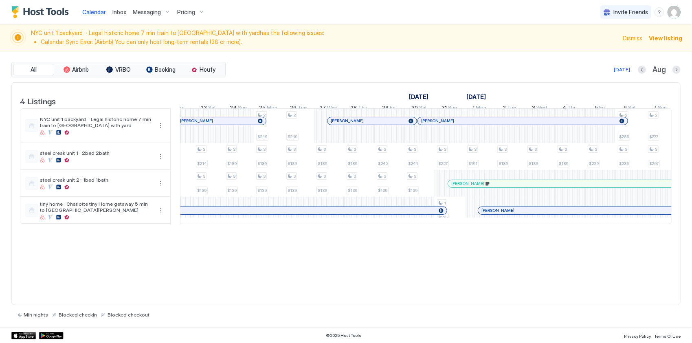
scroll to position [0, 0]
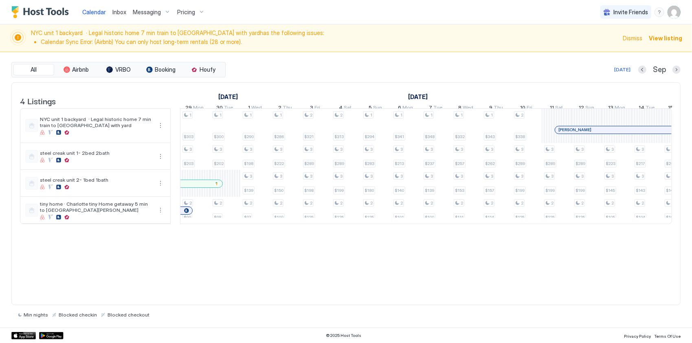
click at [675, 72] on button "Next month" at bounding box center [677, 70] width 8 height 8
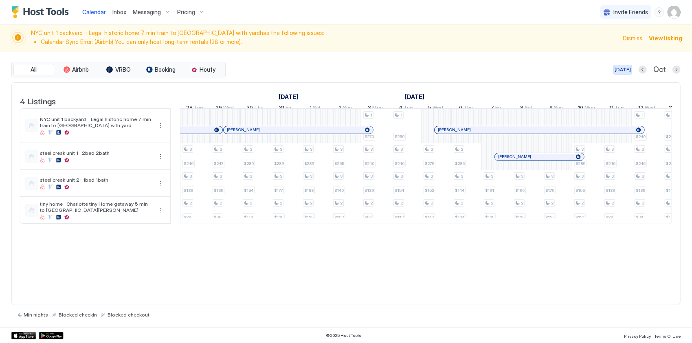
click at [622, 68] on div "[DATE]" at bounding box center [623, 69] width 16 height 7
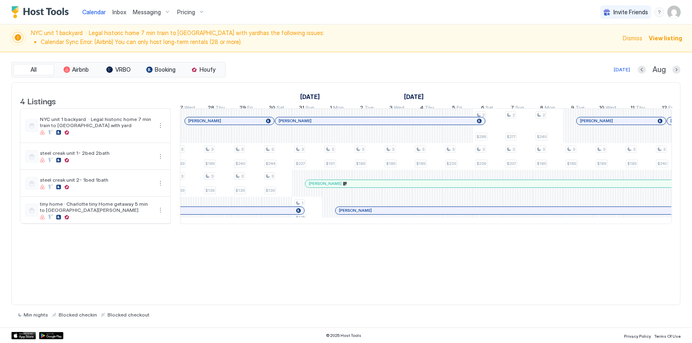
scroll to position [0, 813]
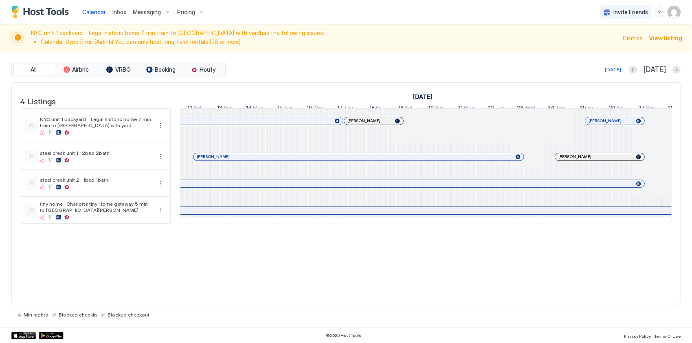
click at [673, 72] on div at bounding box center [677, 70] width 8 height 8
click at [673, 70] on button "Next month" at bounding box center [677, 70] width 8 height 8
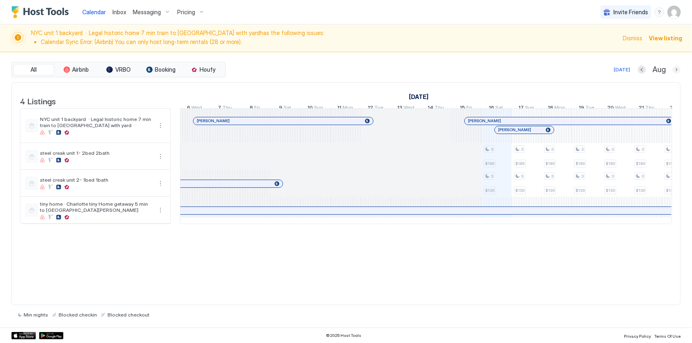
click at [678, 68] on button "Next month" at bounding box center [677, 70] width 8 height 8
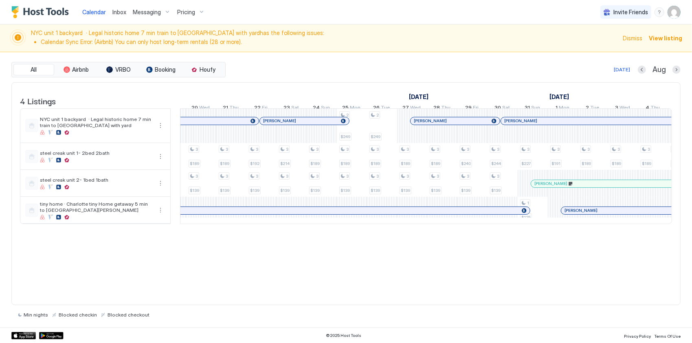
scroll to position [0, 570]
